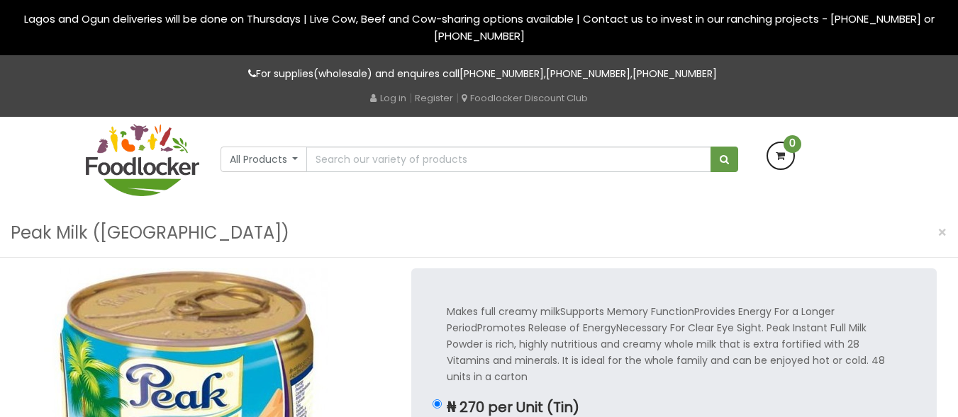
drag, startPoint x: 913, startPoint y: 133, endPoint x: 912, endPoint y: 120, distance: 12.8
click at [913, 130] on div "All Products All Products Baby Food Baking Biscuit Cereals Condiments Drinks" at bounding box center [479, 163] width 958 height 92
click at [913, 122] on div "All Products All Products Baby Food Baking Biscuit Cereals Condiments Drinks" at bounding box center [479, 163] width 958 height 92
